Goal: Task Accomplishment & Management: Manage account settings

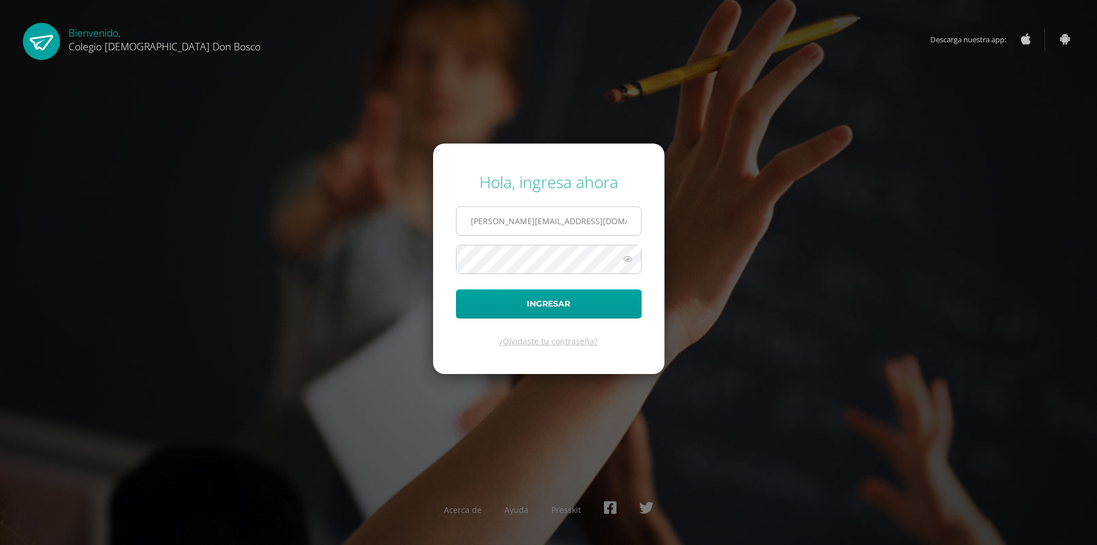
type input "alejandro_zavala@donbosco.edu.gt"
click at [456, 289] on button "Ingresar" at bounding box center [549, 303] width 186 height 29
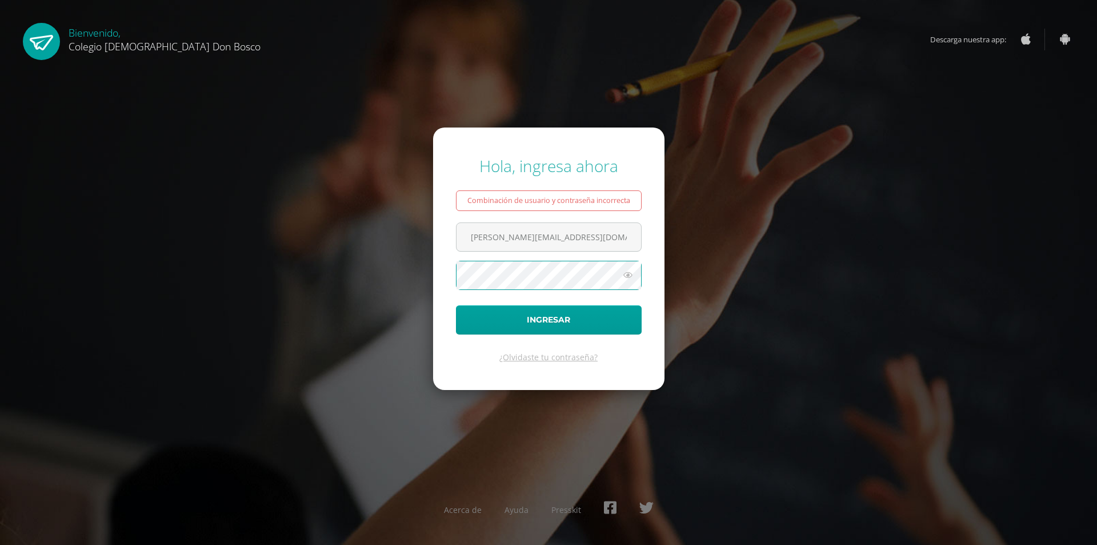
click at [456, 305] on button "Ingresar" at bounding box center [549, 319] width 186 height 29
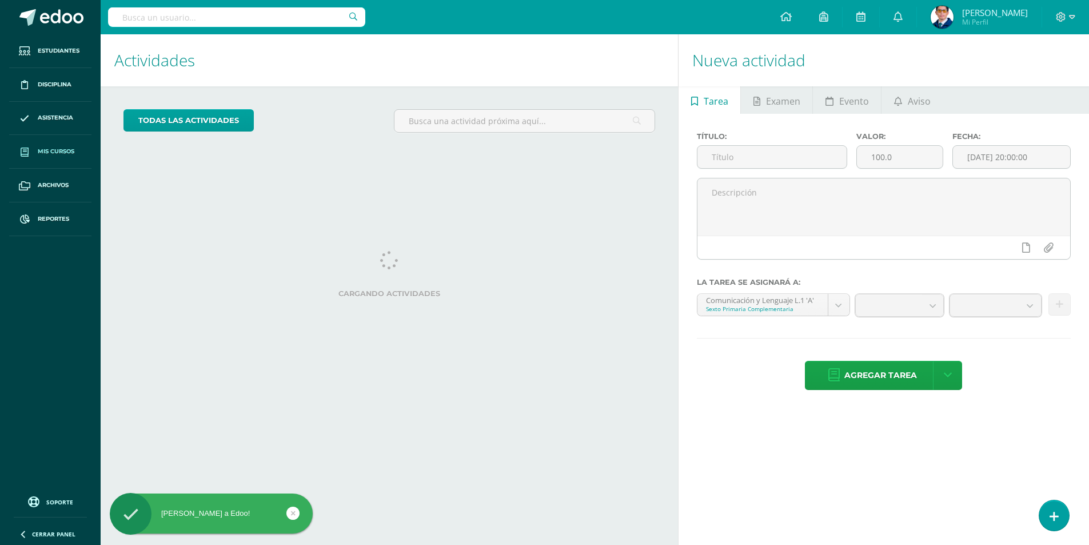
click at [59, 154] on span "Mis cursos" at bounding box center [56, 151] width 37 height 9
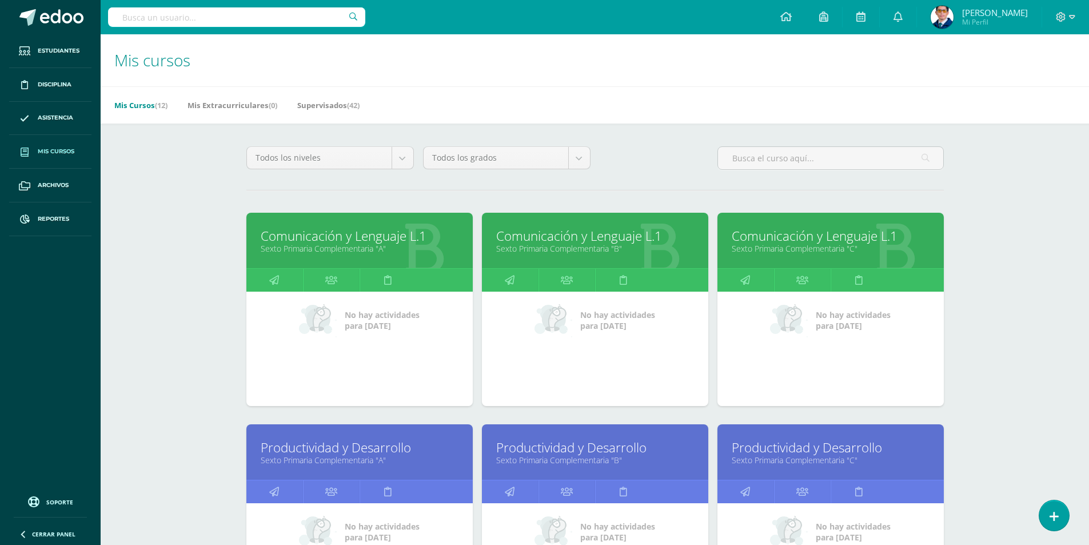
click at [620, 243] on link "Sexto Primaria Complementaria "B"" at bounding box center [595, 248] width 198 height 11
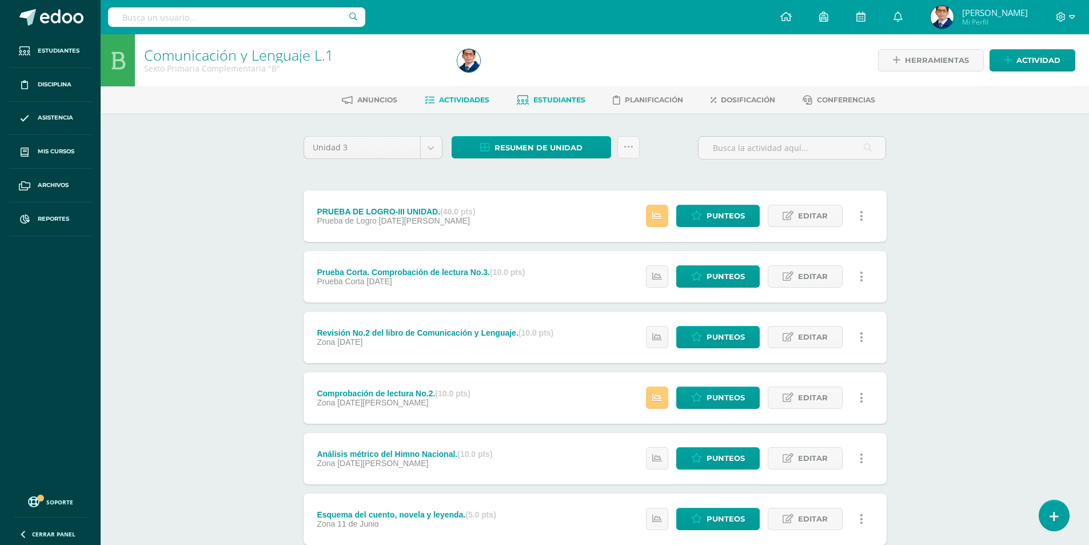
click at [557, 101] on span "Estudiantes" at bounding box center [559, 99] width 52 height 9
click at [655, 219] on icon at bounding box center [657, 216] width 10 height 10
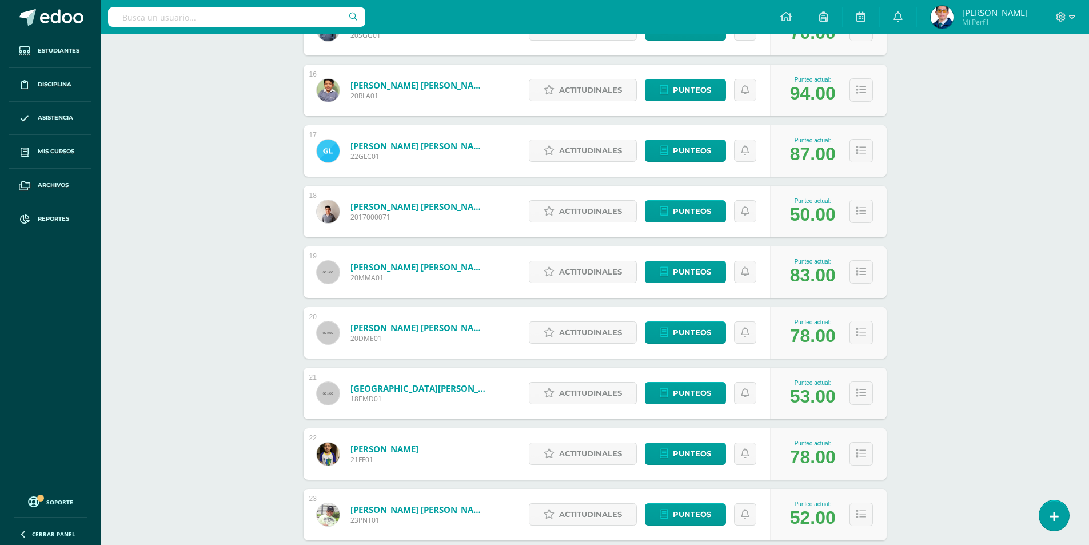
scroll to position [1264, 0]
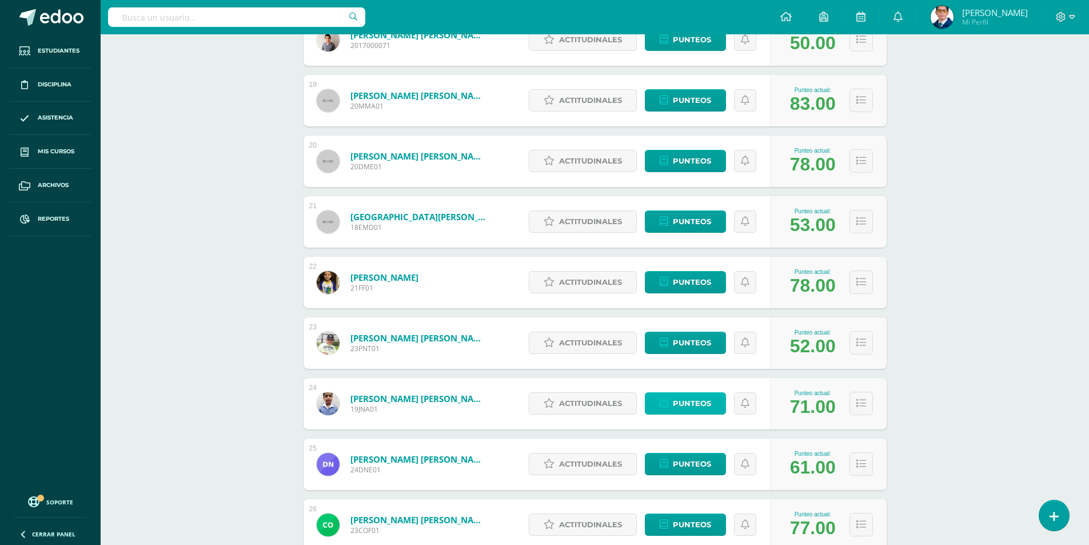
click at [673, 393] on span "Punteos" at bounding box center [692, 403] width 38 height 21
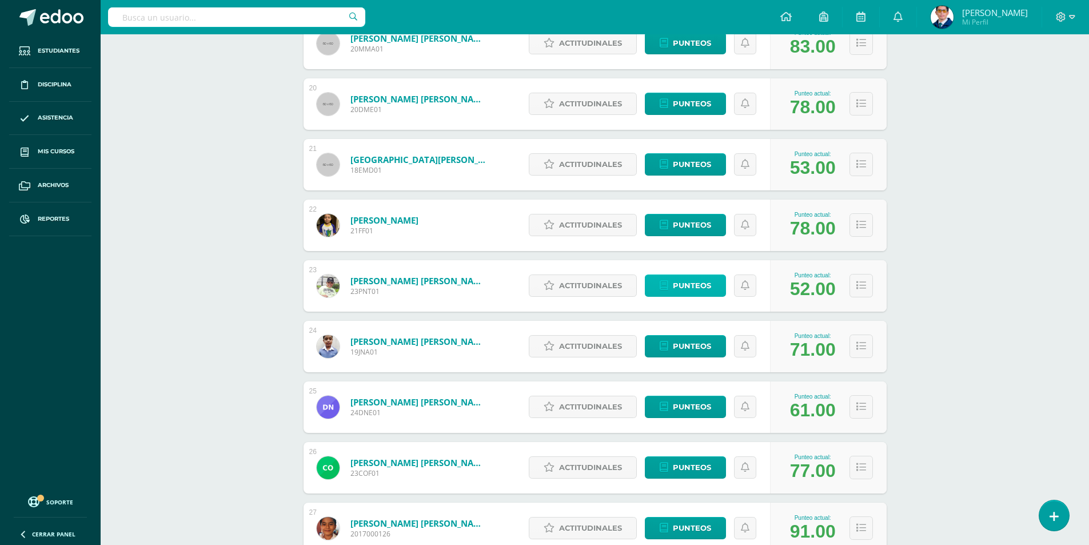
click at [681, 286] on span "Punteos" at bounding box center [692, 285] width 38 height 21
click at [698, 292] on span "Punteos" at bounding box center [692, 285] width 38 height 21
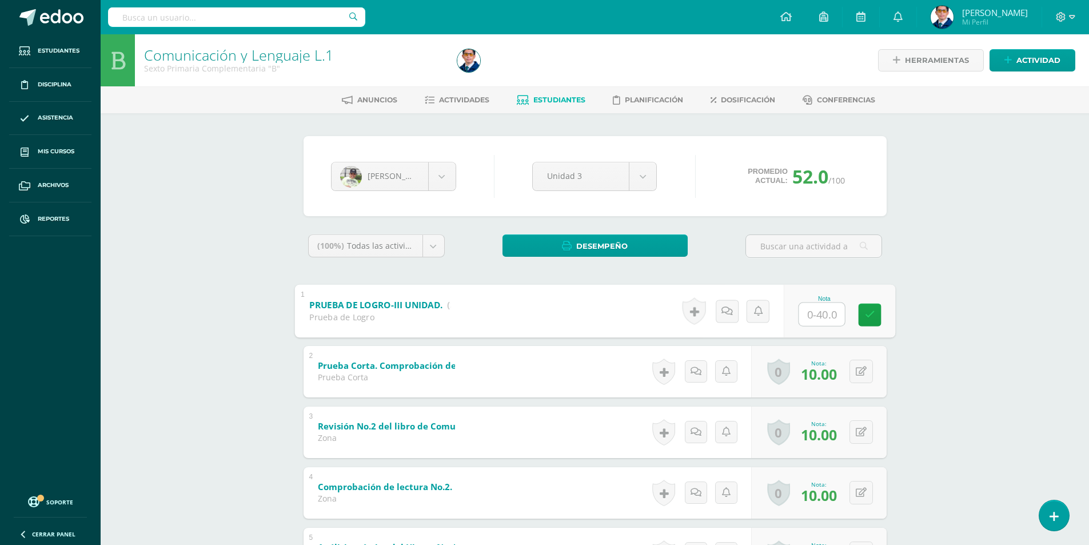
click at [823, 318] on input "text" at bounding box center [822, 313] width 46 height 23
type input "11"
click at [873, 316] on icon at bounding box center [869, 315] width 10 height 10
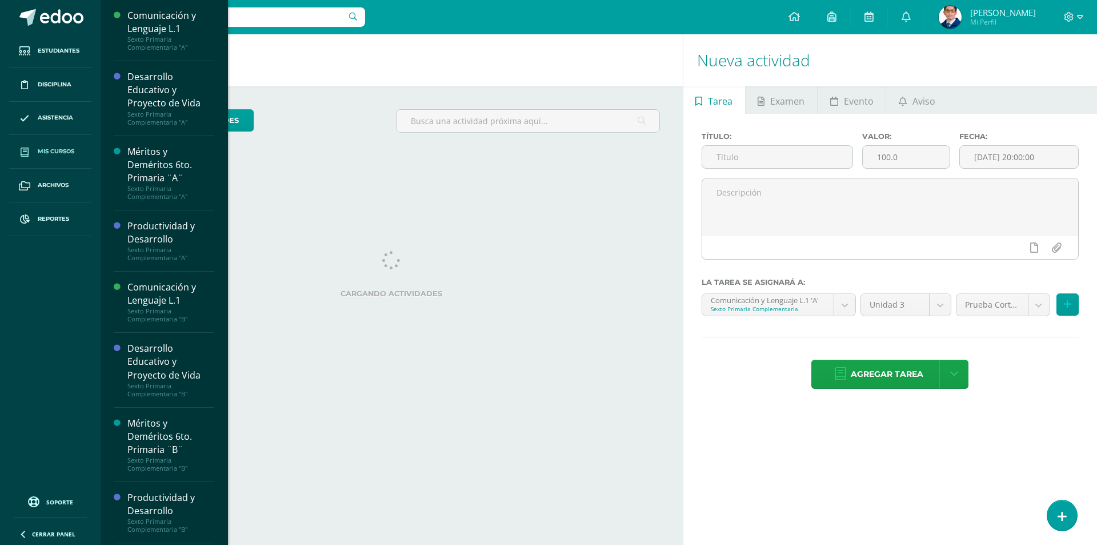
click at [55, 151] on span "Mis cursos" at bounding box center [56, 151] width 37 height 9
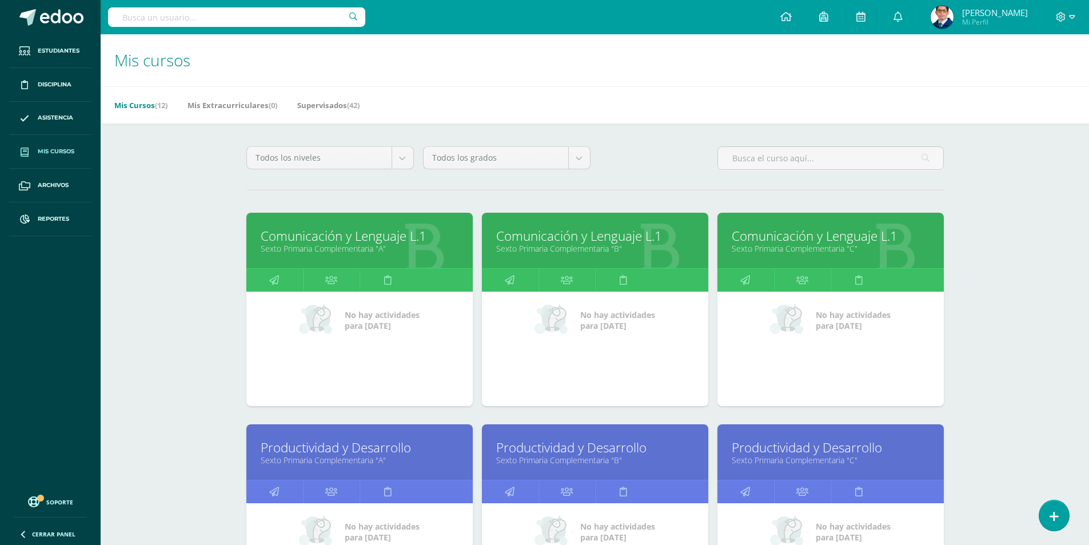
click at [554, 237] on link "Comunicación y Lenguaje L.1" at bounding box center [595, 236] width 198 height 18
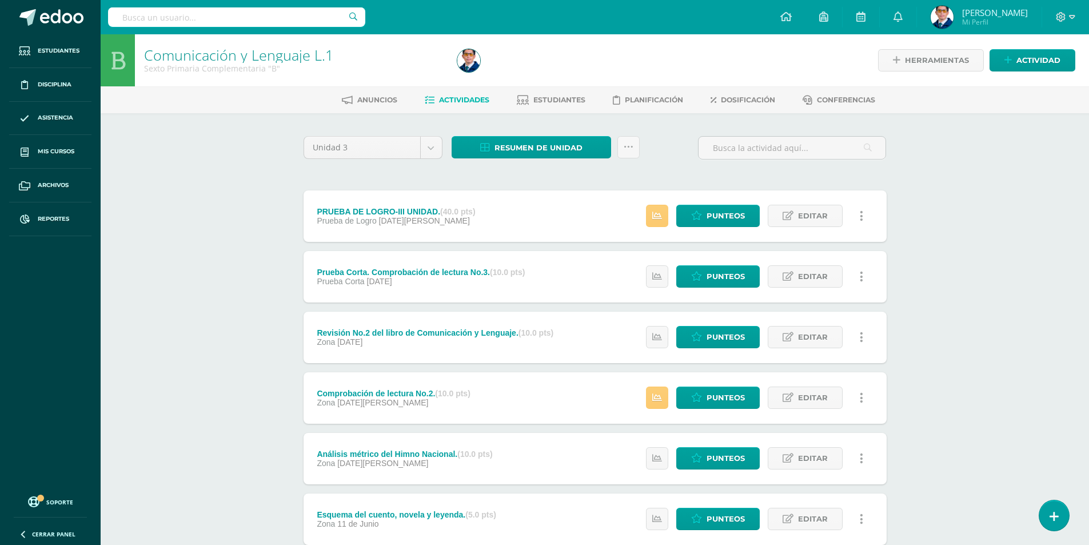
scroll to position [57, 0]
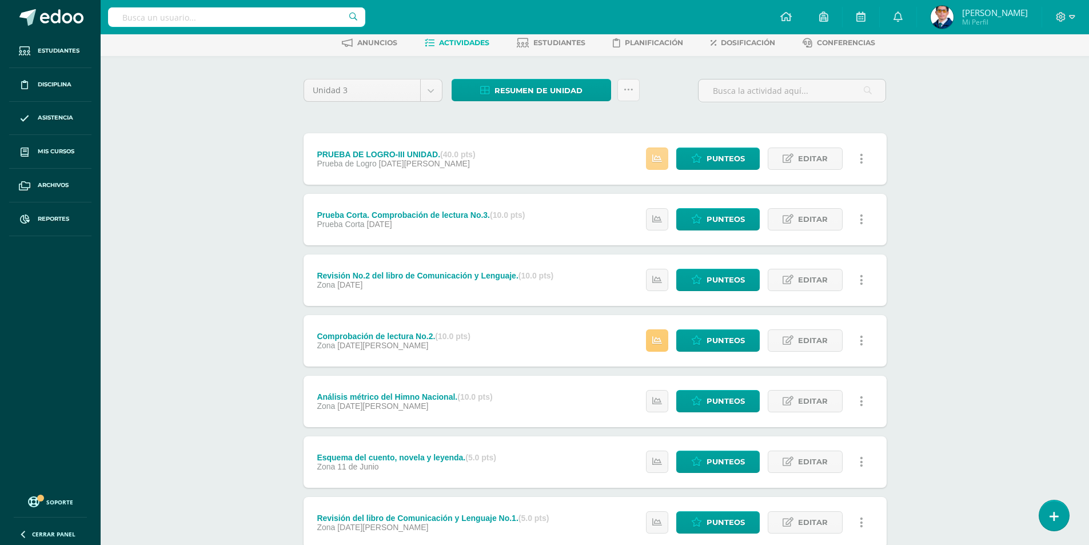
click at [650, 159] on link at bounding box center [657, 158] width 22 height 22
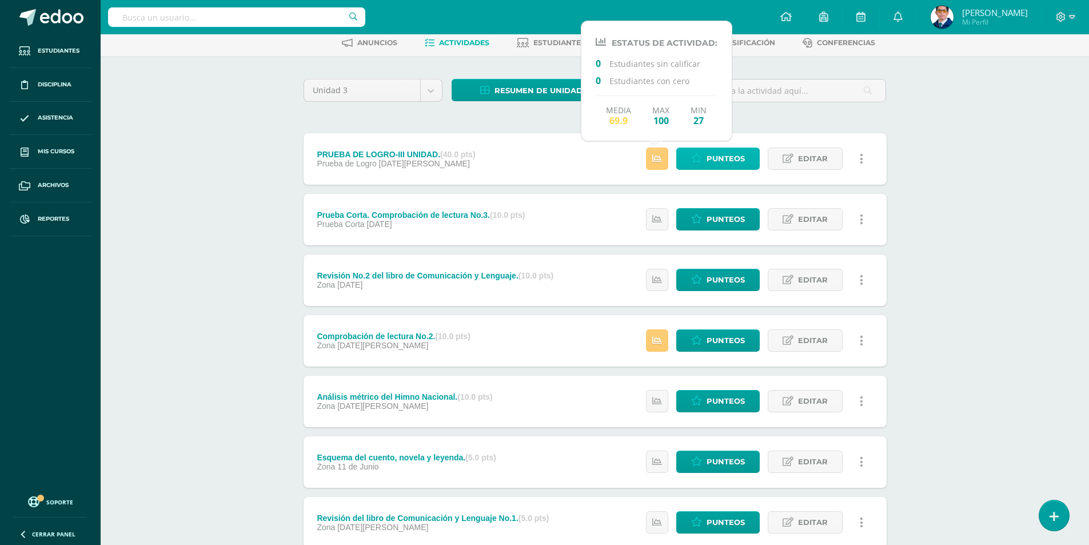
click at [710, 158] on span "Punteos" at bounding box center [725, 158] width 38 height 21
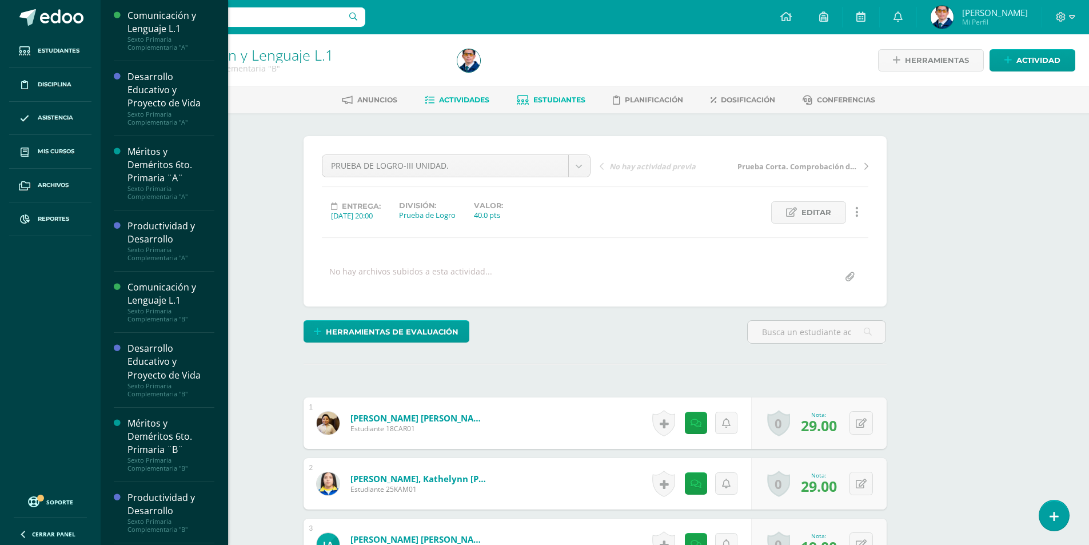
click at [565, 93] on link "Estudiantes" at bounding box center [551, 100] width 69 height 18
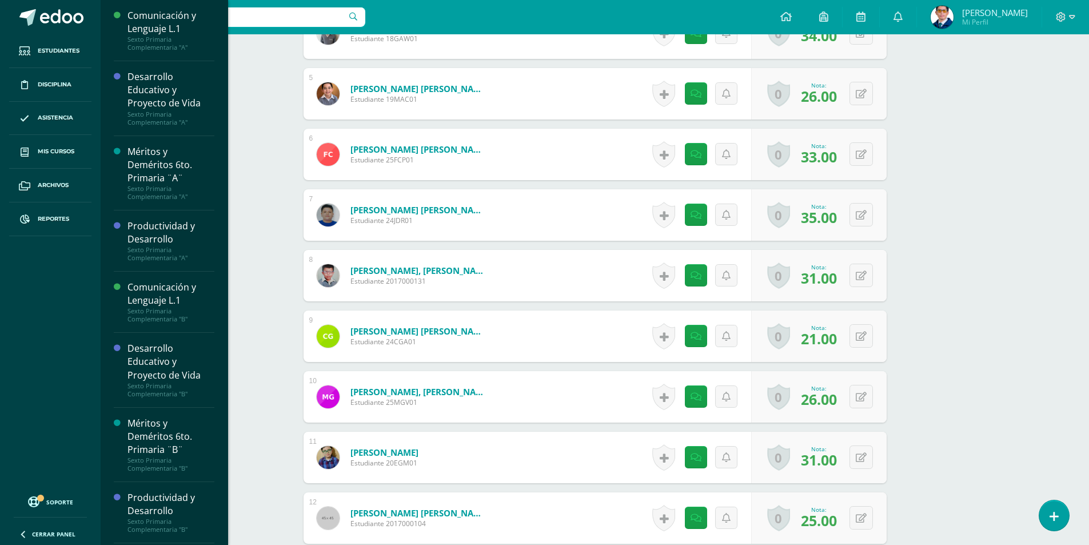
scroll to position [743, 0]
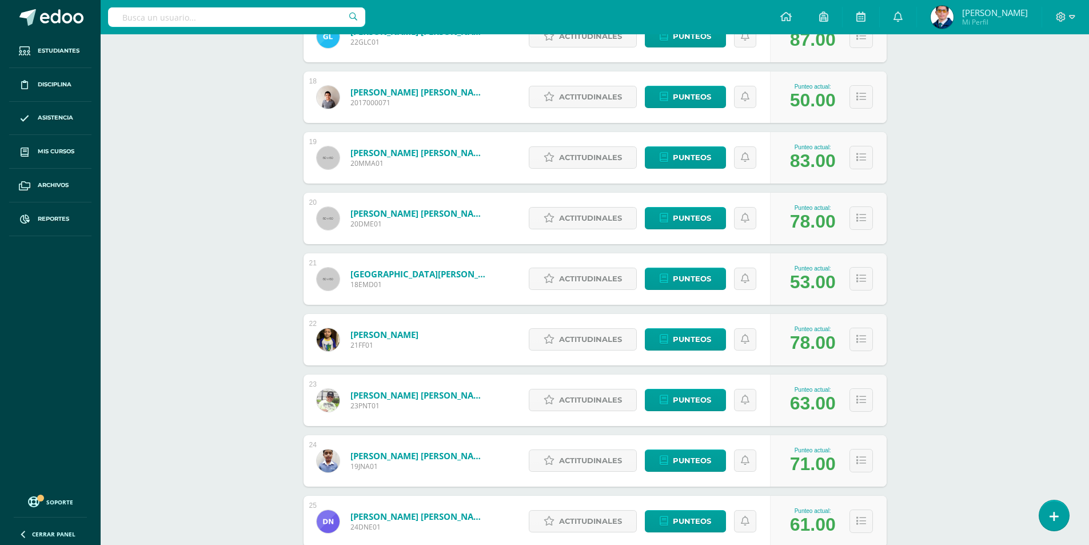
scroll to position [1322, 0]
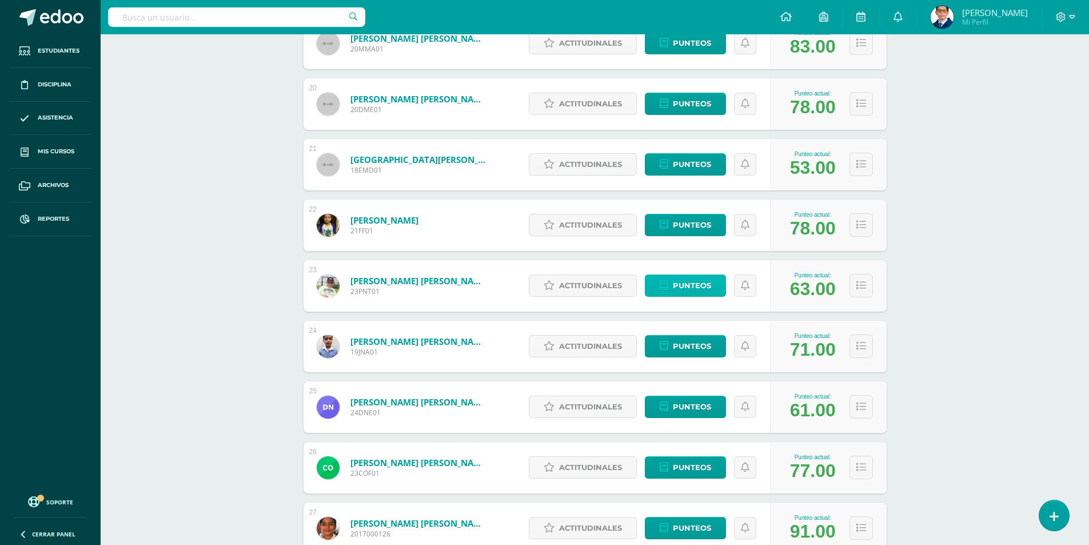
click at [695, 282] on span "Punteos" at bounding box center [692, 285] width 38 height 21
click at [676, 289] on span "Punteos" at bounding box center [692, 285] width 38 height 21
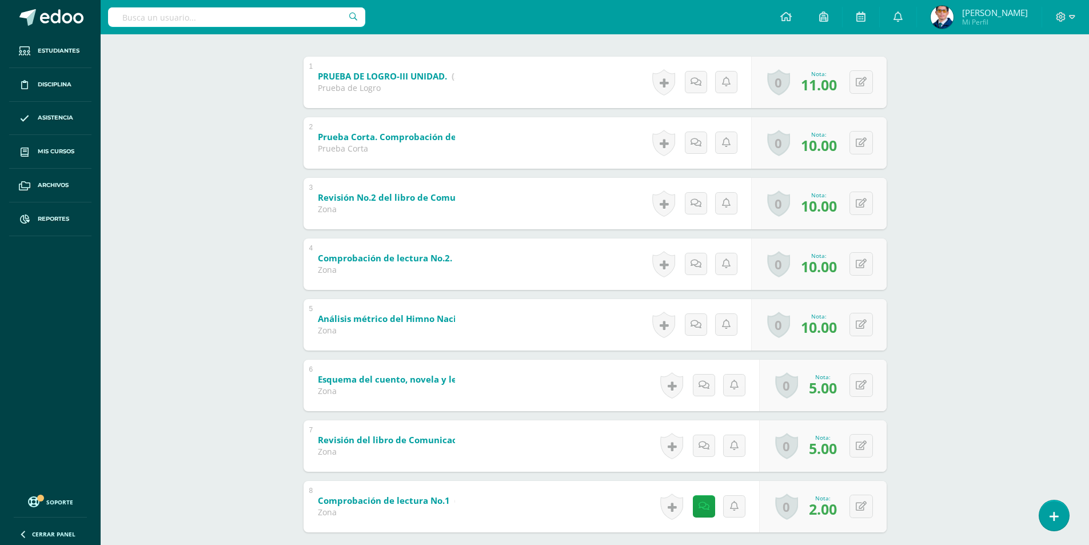
scroll to position [292, 0]
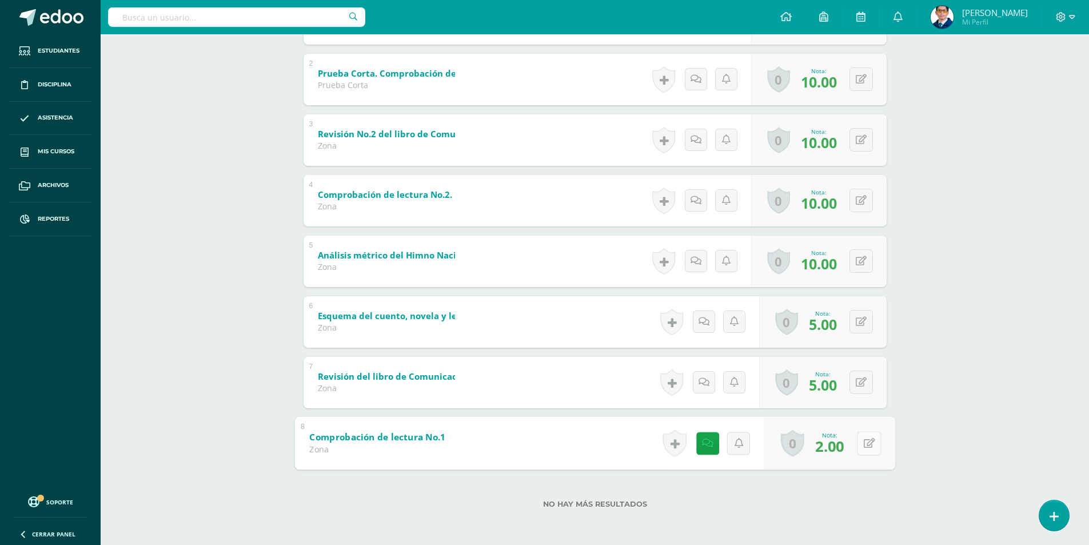
click at [862, 445] on button at bounding box center [869, 443] width 24 height 24
type input "9"
click at [832, 450] on link at bounding box center [838, 446] width 23 height 23
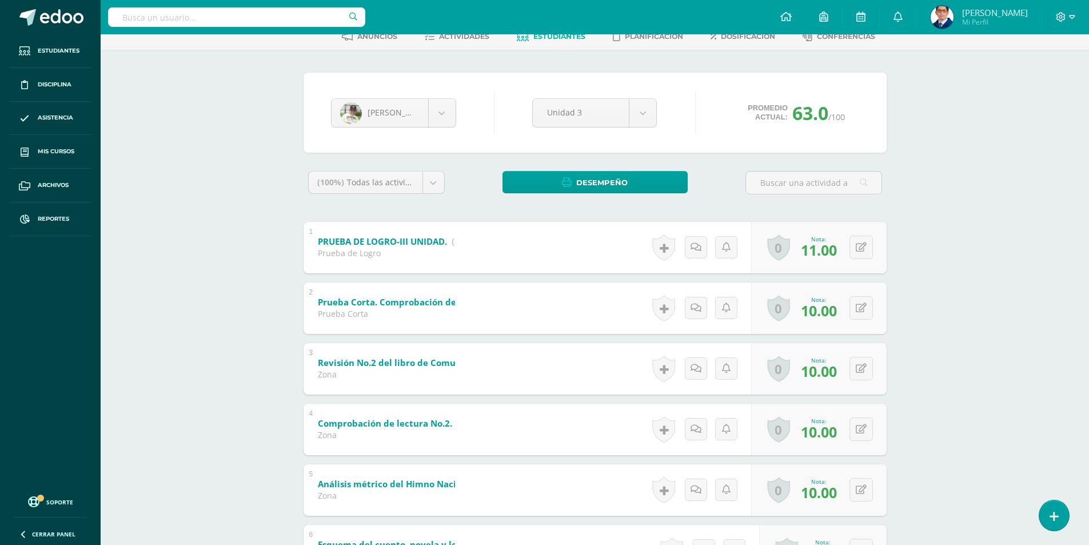
scroll to position [0, 0]
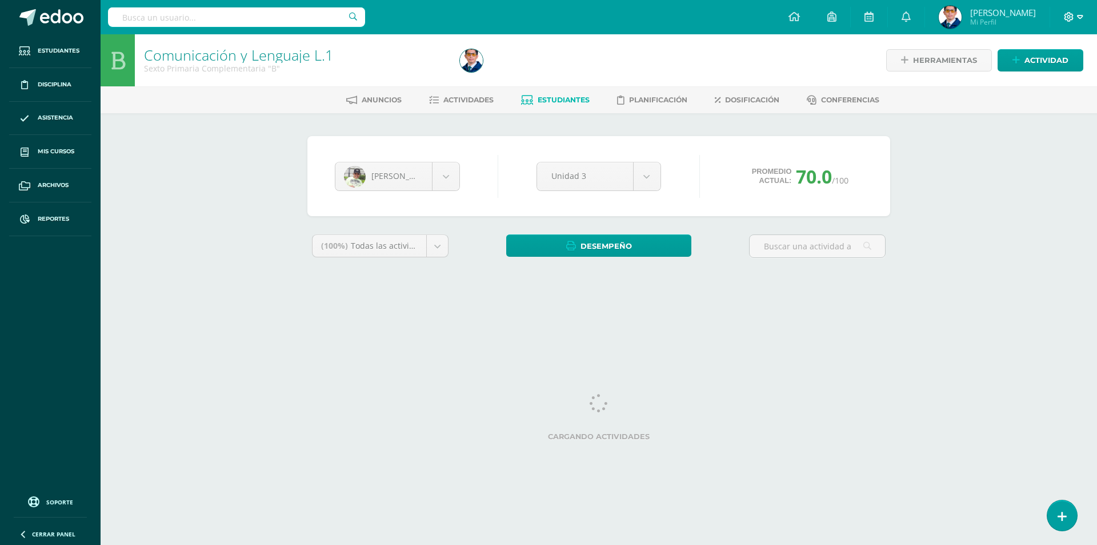
click at [1077, 14] on icon at bounding box center [1080, 17] width 6 height 10
click at [1064, 79] on link "Cerrar sesión" at bounding box center [1038, 78] width 90 height 17
